Goal: Information Seeking & Learning: Learn about a topic

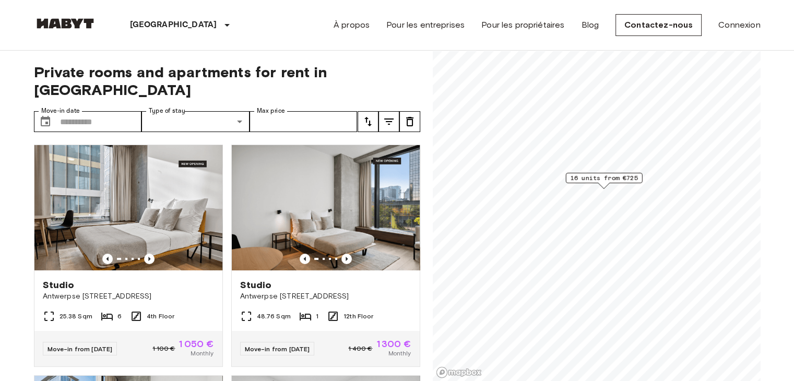
scroll to position [12, 0]
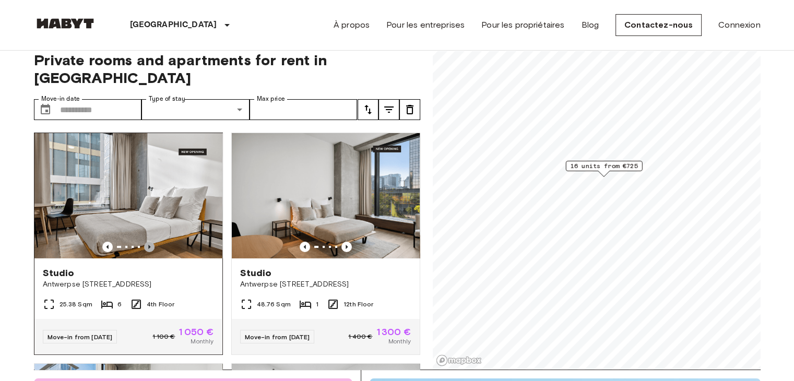
click at [145, 242] on icon "Previous image" at bounding box center [149, 247] width 10 height 10
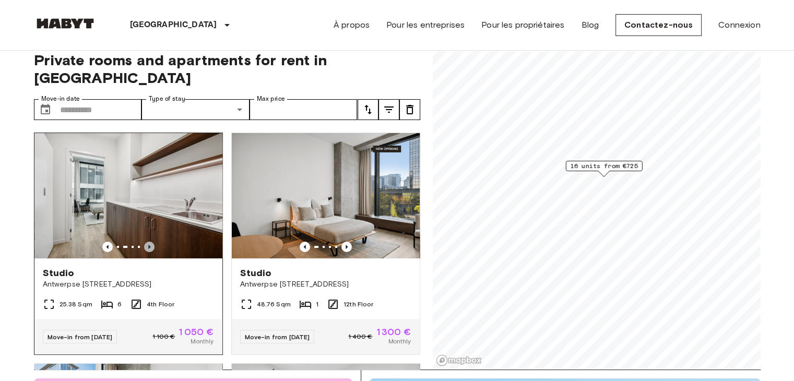
click at [145, 242] on icon "Previous image" at bounding box center [149, 247] width 10 height 10
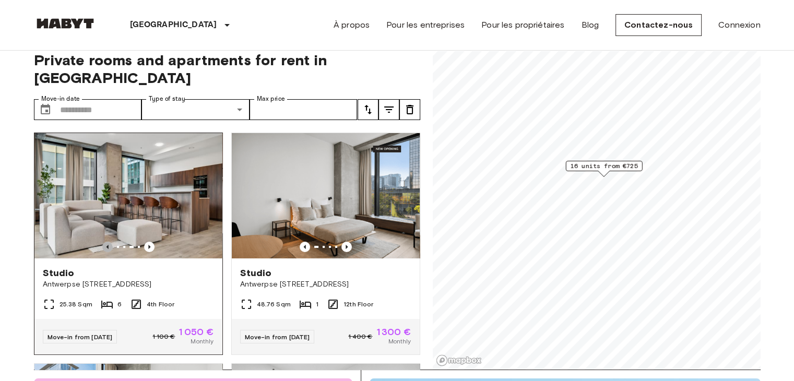
click at [107, 242] on icon "Previous image" at bounding box center [107, 247] width 10 height 10
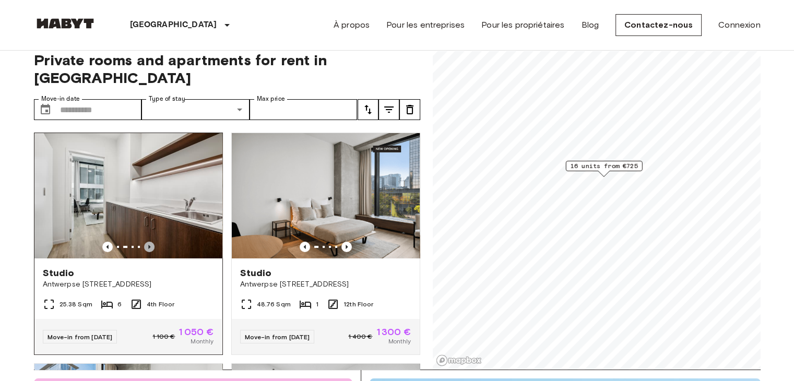
click at [152, 242] on icon "Previous image" at bounding box center [149, 247] width 10 height 10
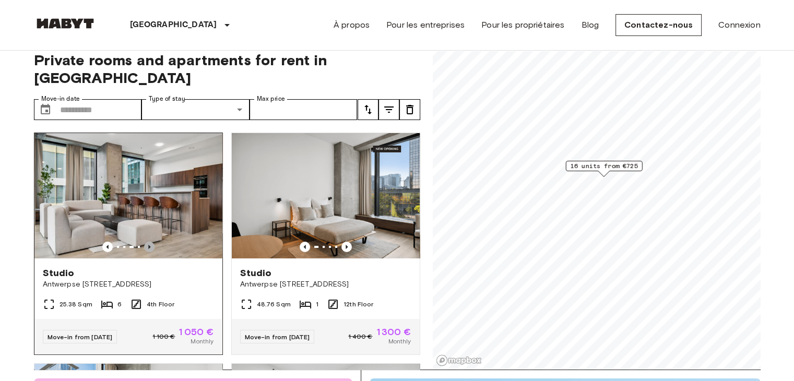
click at [152, 242] on icon "Previous image" at bounding box center [149, 247] width 10 height 10
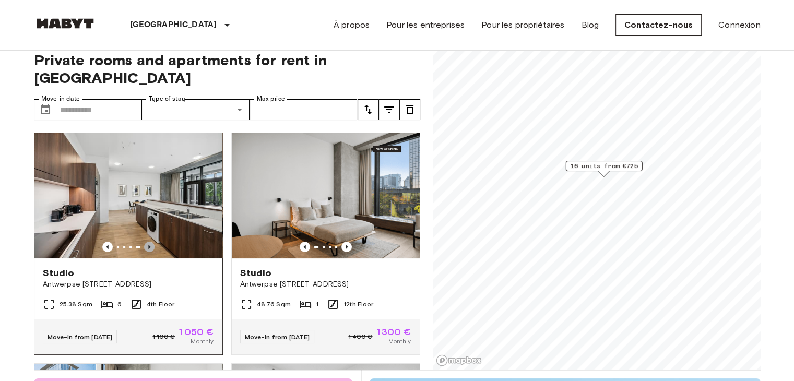
click at [152, 242] on icon "Previous image" at bounding box center [149, 247] width 10 height 10
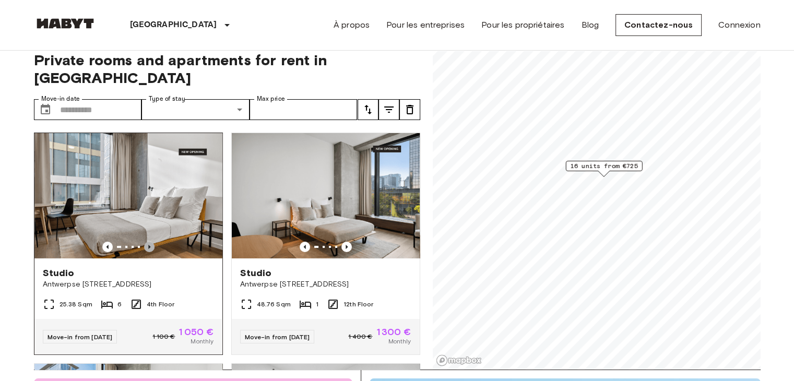
click at [152, 242] on icon "Previous image" at bounding box center [149, 247] width 10 height 10
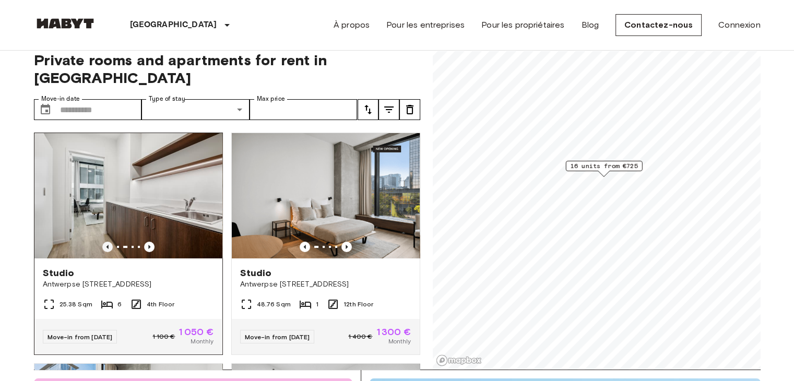
click at [108, 242] on icon "Previous image" at bounding box center [107, 247] width 10 height 10
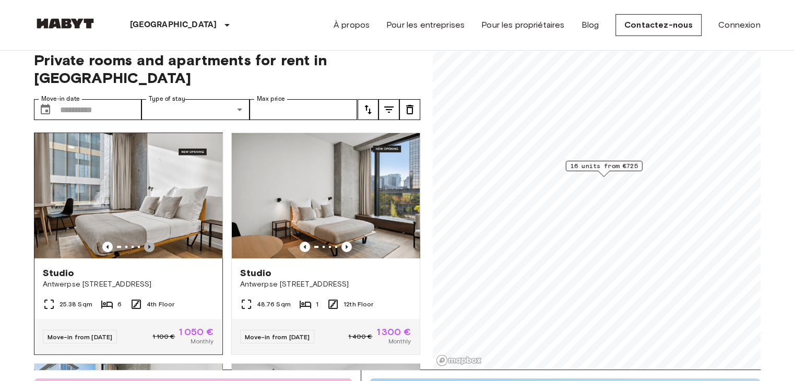
click at [148, 242] on icon "Previous image" at bounding box center [149, 247] width 10 height 10
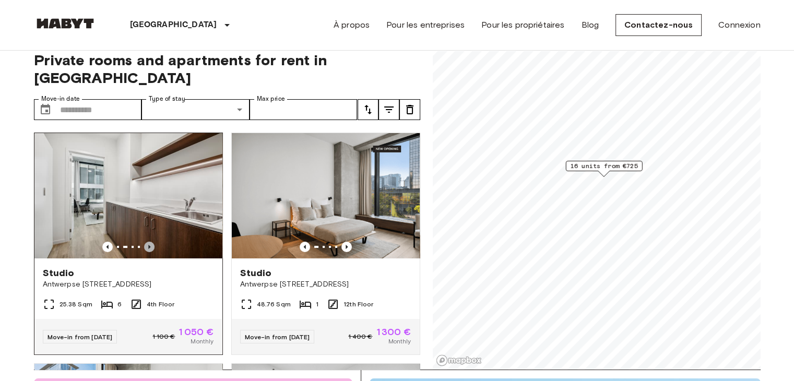
click at [148, 242] on icon "Previous image" at bounding box center [149, 247] width 10 height 10
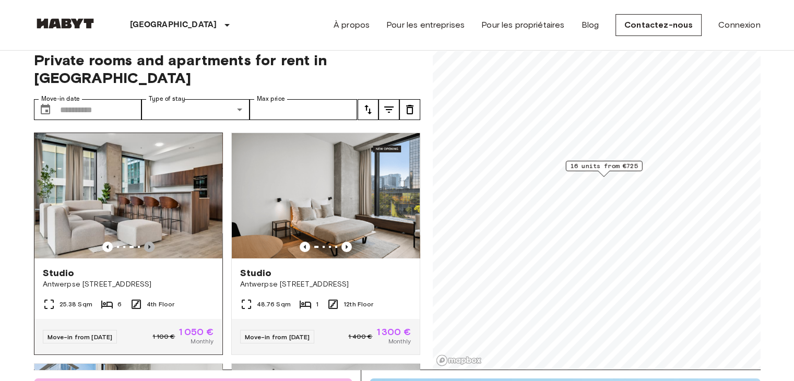
click at [148, 242] on icon "Previous image" at bounding box center [149, 247] width 10 height 10
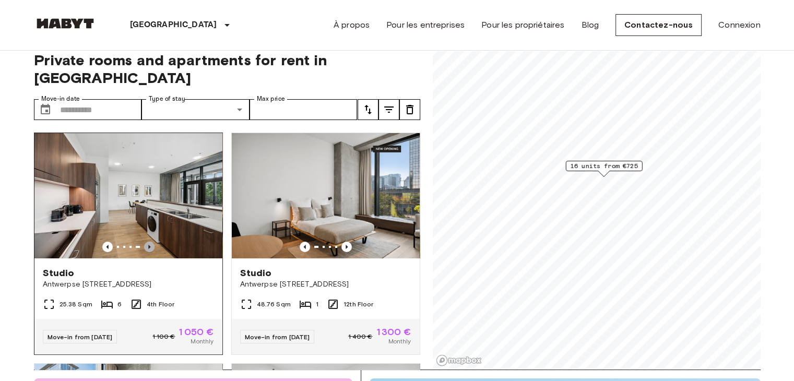
click at [148, 242] on icon "Previous image" at bounding box center [149, 247] width 10 height 10
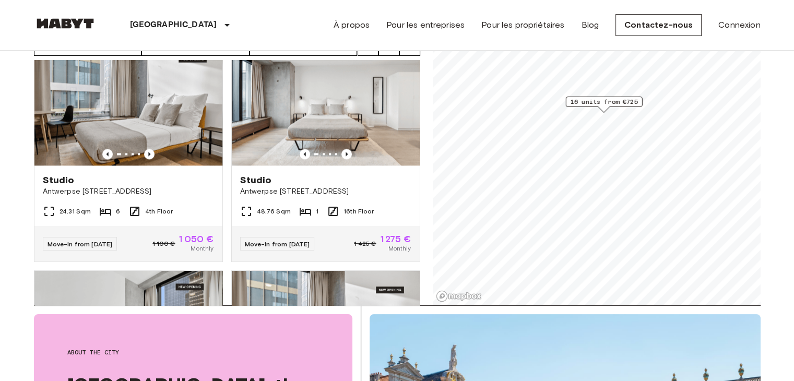
scroll to position [1417, 0]
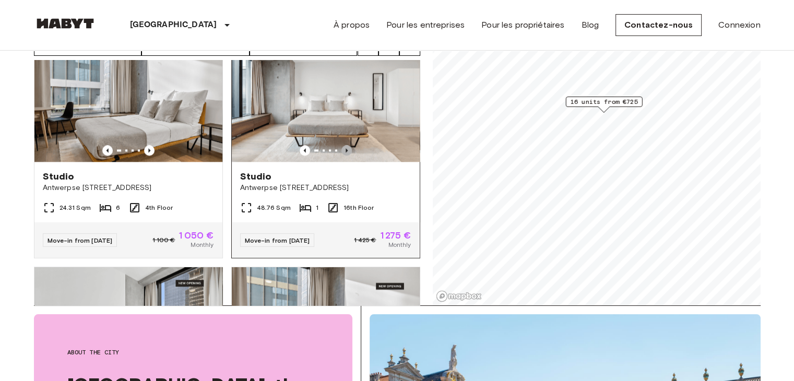
click at [344, 156] on icon "Previous image" at bounding box center [346, 150] width 10 height 10
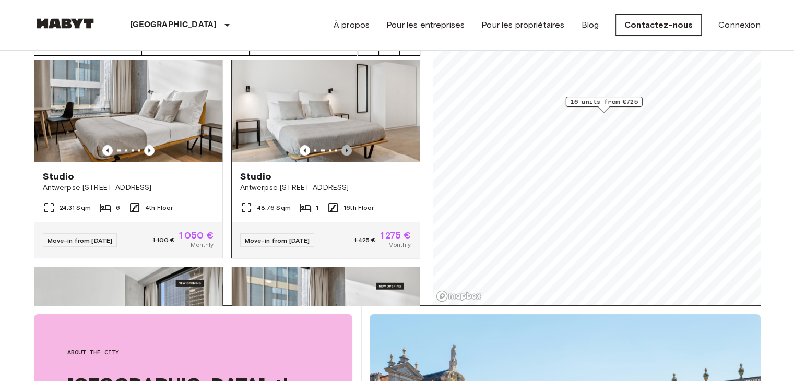
click at [344, 156] on icon "Previous image" at bounding box center [346, 150] width 10 height 10
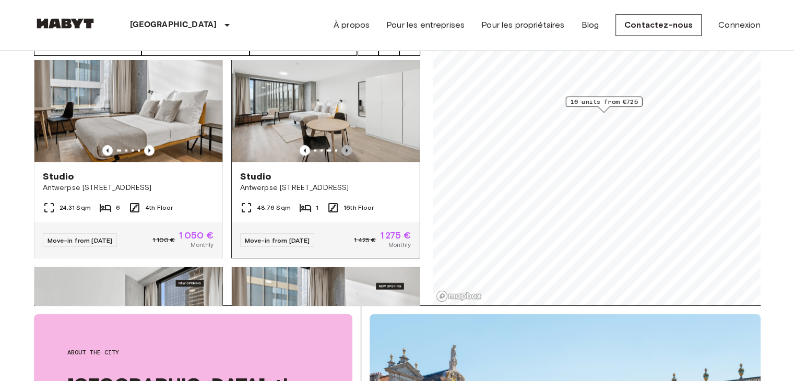
click at [344, 156] on icon "Previous image" at bounding box center [346, 150] width 10 height 10
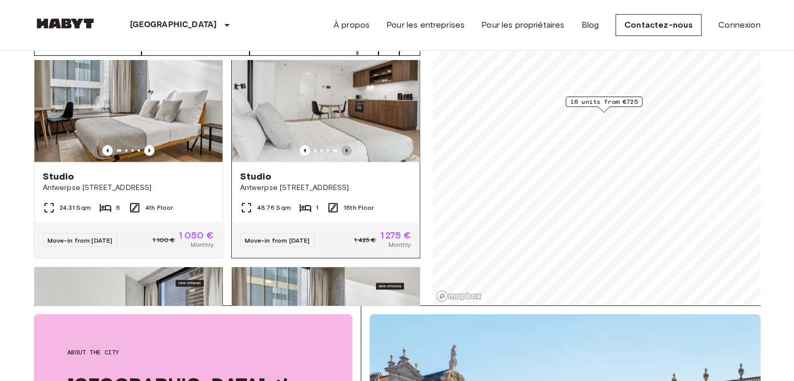
click at [344, 156] on icon "Previous image" at bounding box center [346, 150] width 10 height 10
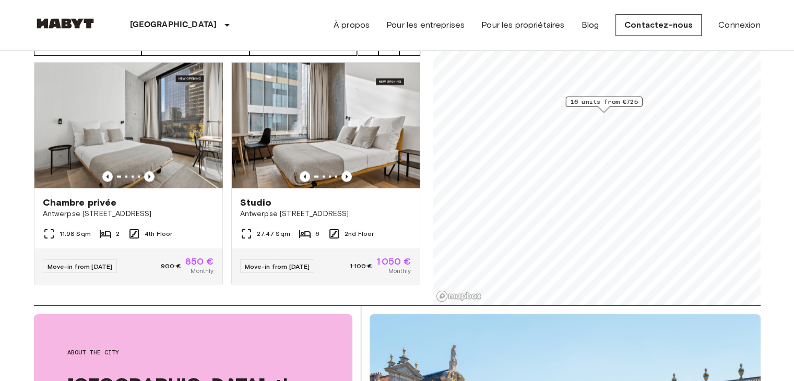
scroll to position [1654, 0]
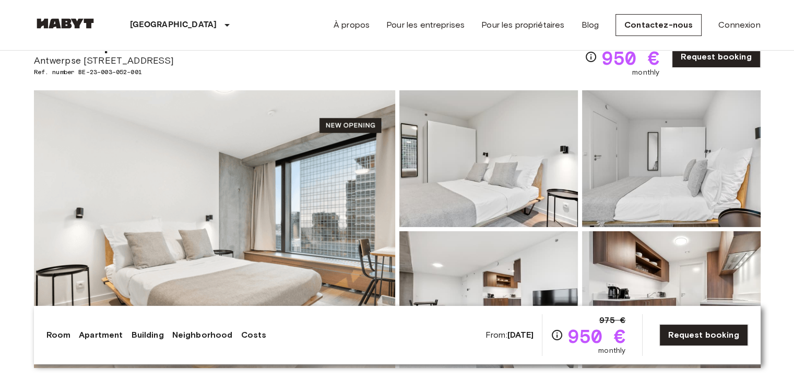
scroll to position [41, 0]
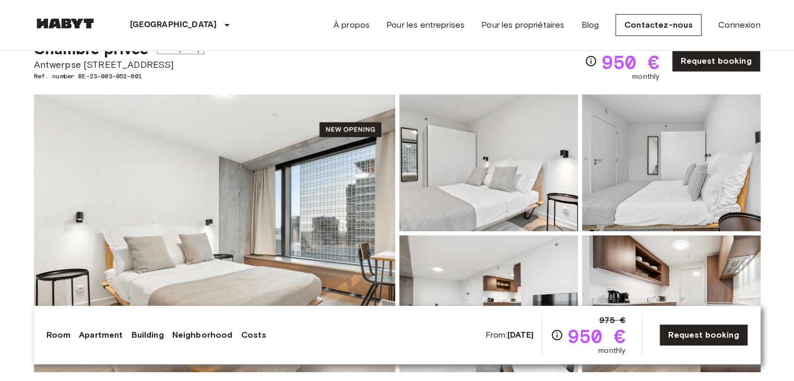
click at [592, 134] on img at bounding box center [671, 163] width 179 height 137
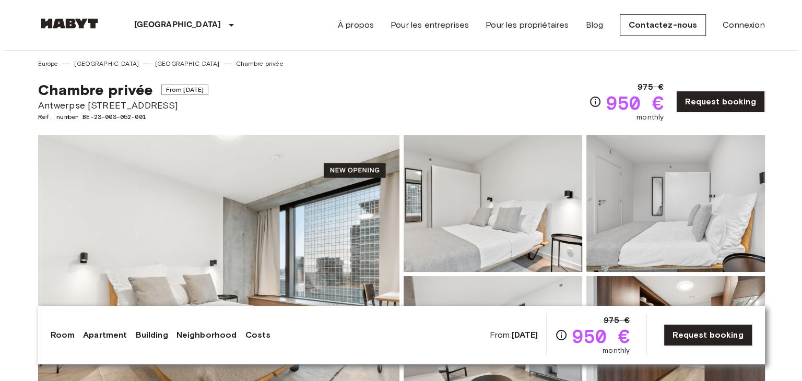
scroll to position [0, 0]
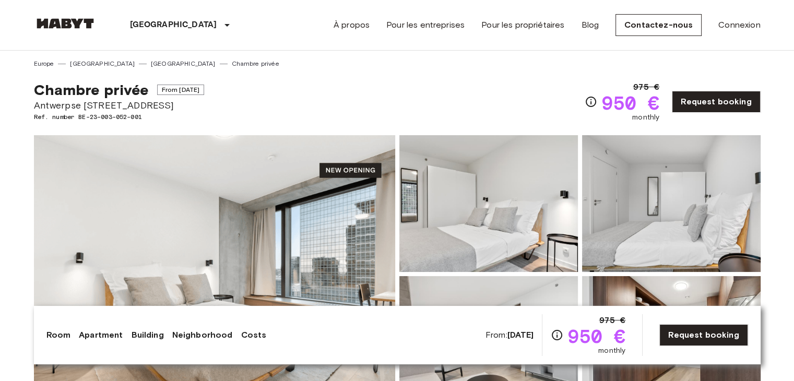
click at [323, 180] on img at bounding box center [214, 274] width 361 height 278
